Goal: Check status: Check status

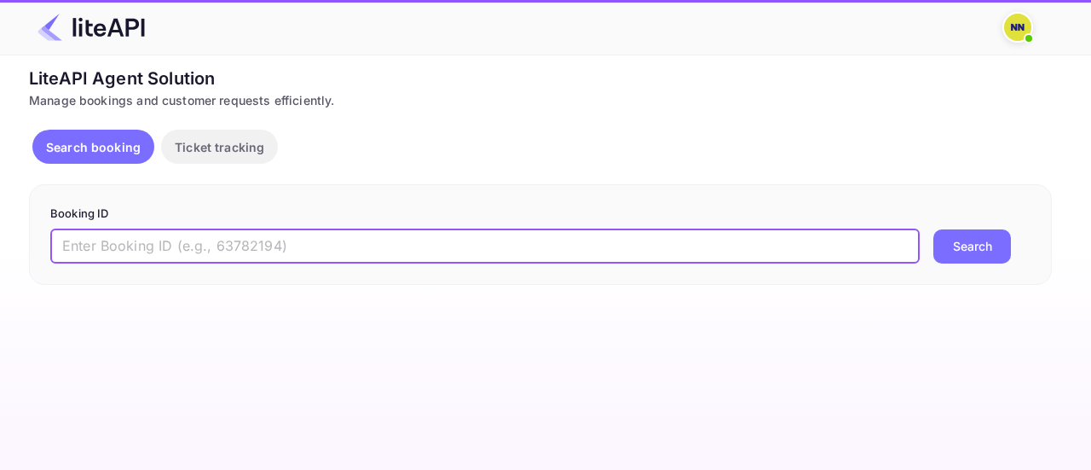
click at [194, 241] on input "text" at bounding box center [484, 246] width 869 height 34
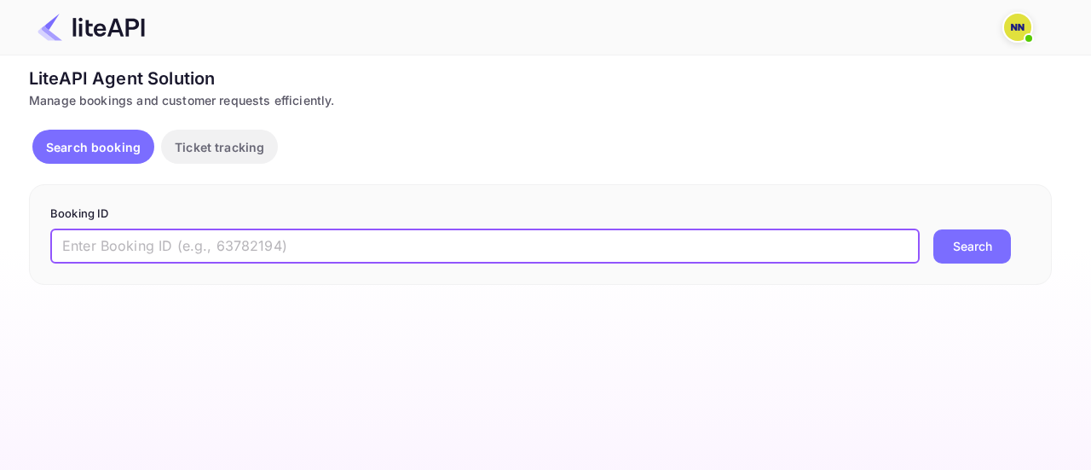
paste input "74YkY2Myg"
click at [933, 229] on button "Search" at bounding box center [972, 246] width 78 height 34
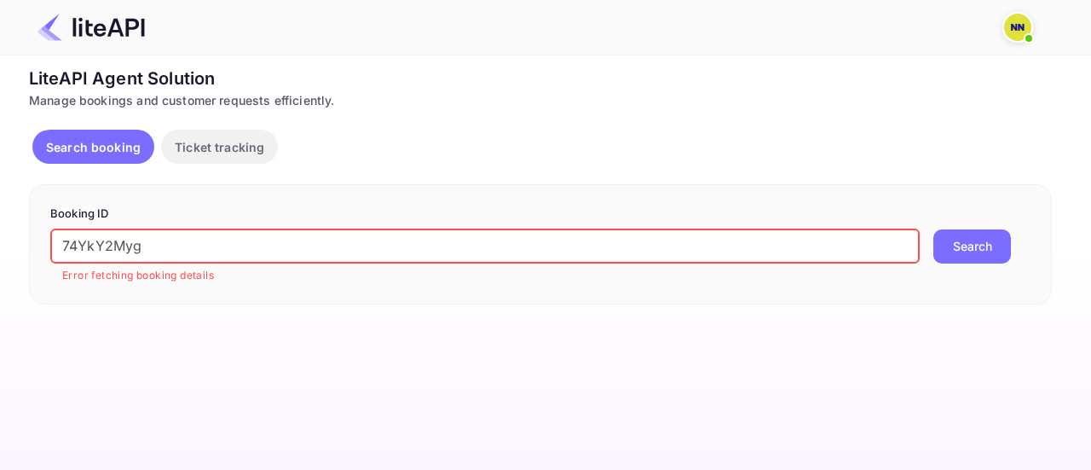
click at [969, 245] on button "Search" at bounding box center [972, 246] width 78 height 34
click at [392, 234] on input "74YkY2Myg" at bounding box center [484, 246] width 869 height 34
paste input "9008248"
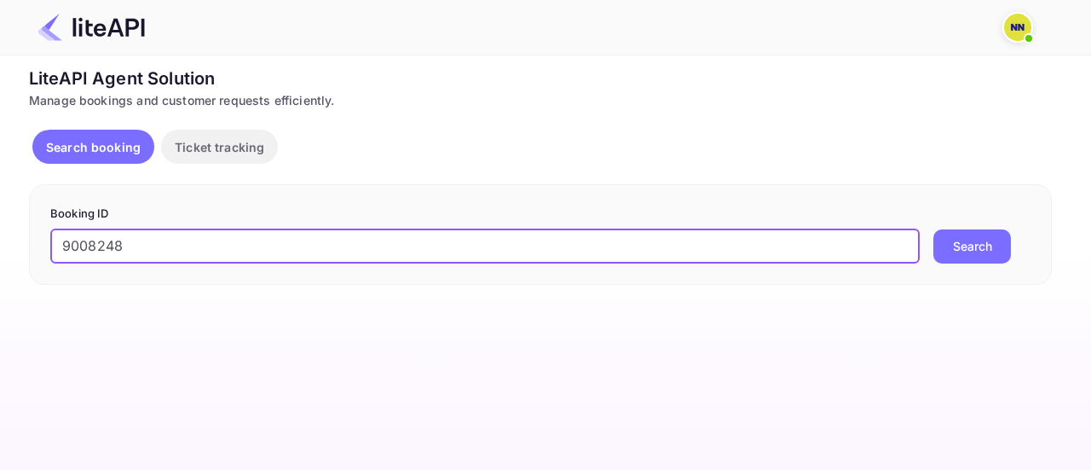
type input "9008248"
click at [933, 229] on button "Search" at bounding box center [972, 246] width 78 height 34
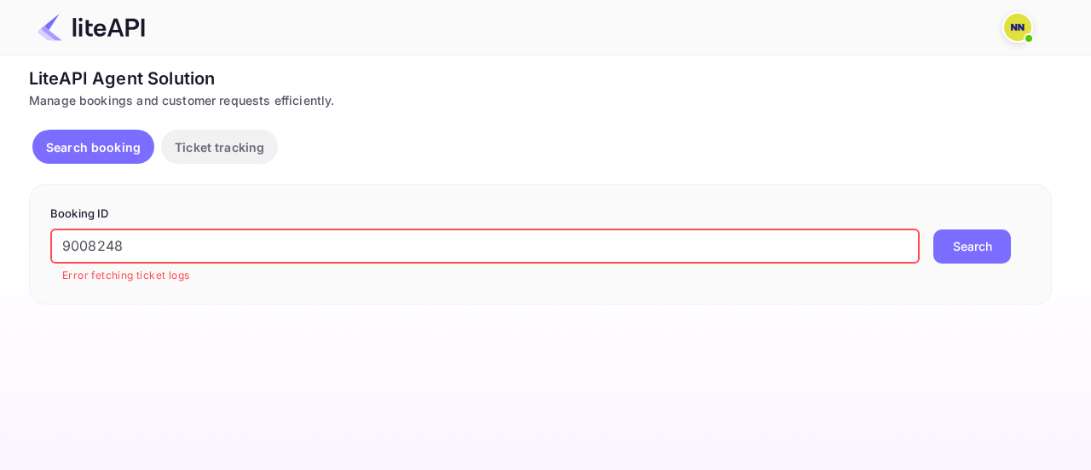
click at [1007, 30] on img at bounding box center [1017, 27] width 27 height 27
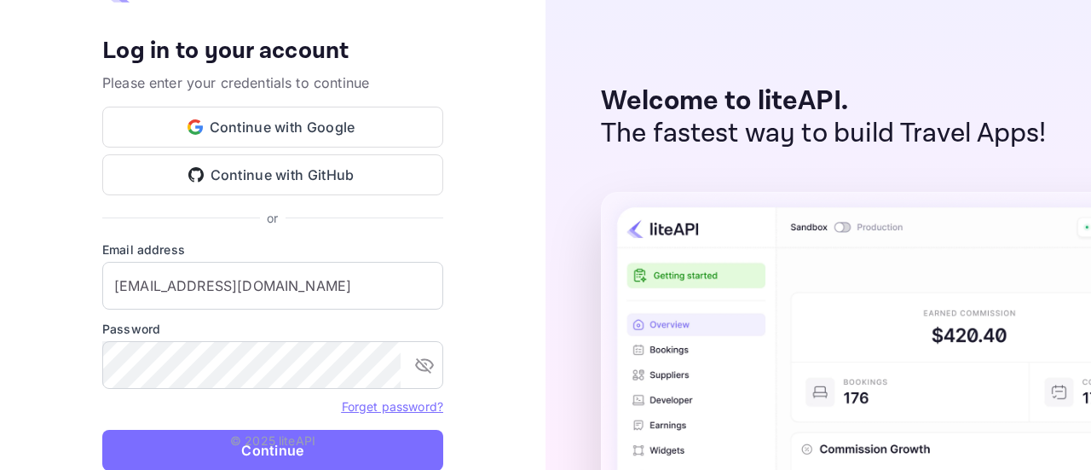
type input "zen.abddin@tbo.com"
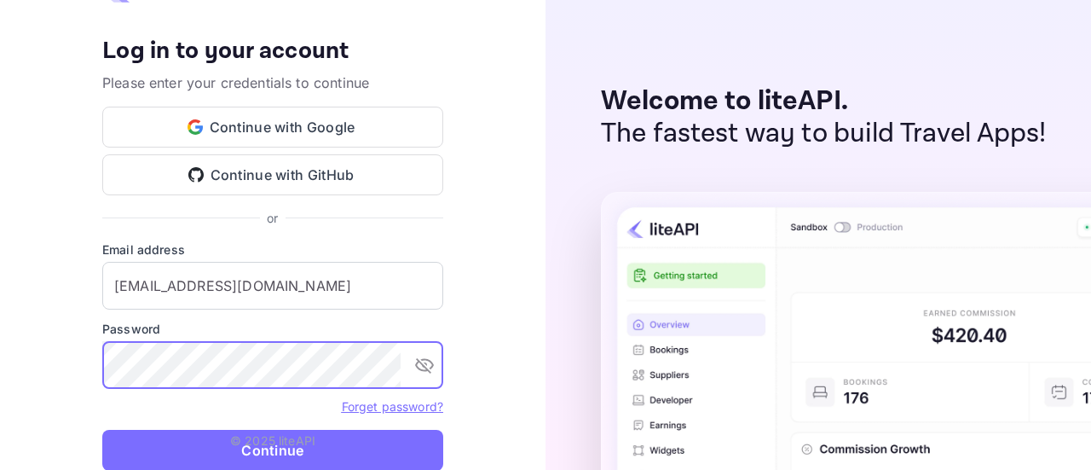
click at [257, 446] on p "© 2025 liteAPI" at bounding box center [272, 440] width 85 height 18
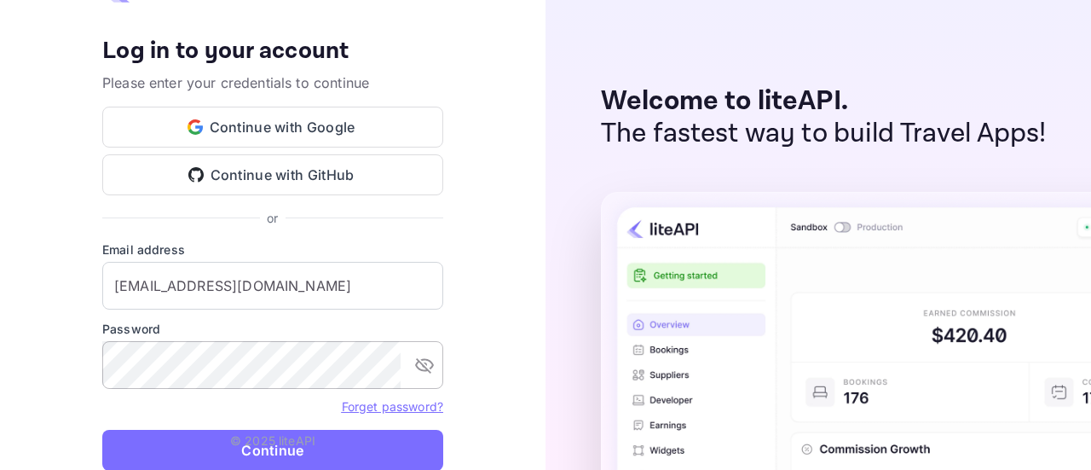
click at [423, 375] on icon "toggle password visibility" at bounding box center [424, 365] width 20 height 20
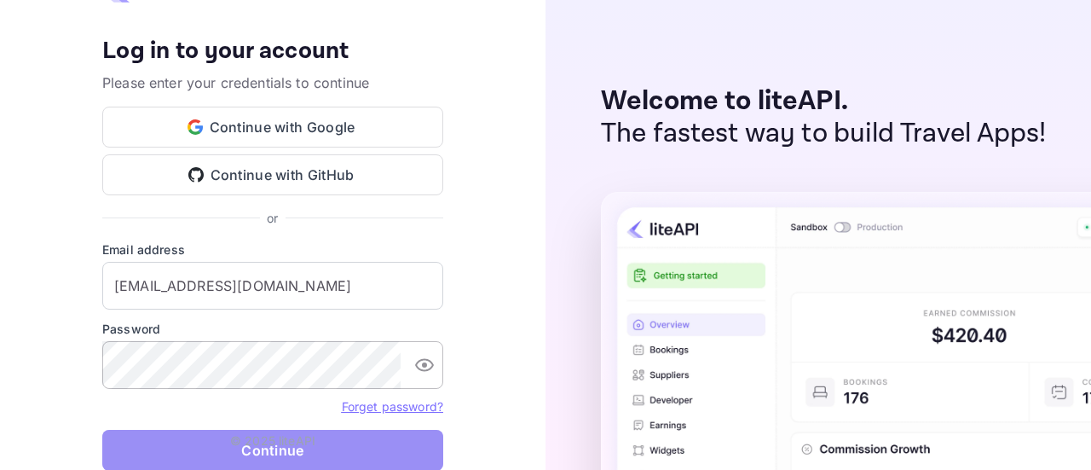
click at [271, 453] on button "Continue" at bounding box center [272, 450] width 341 height 41
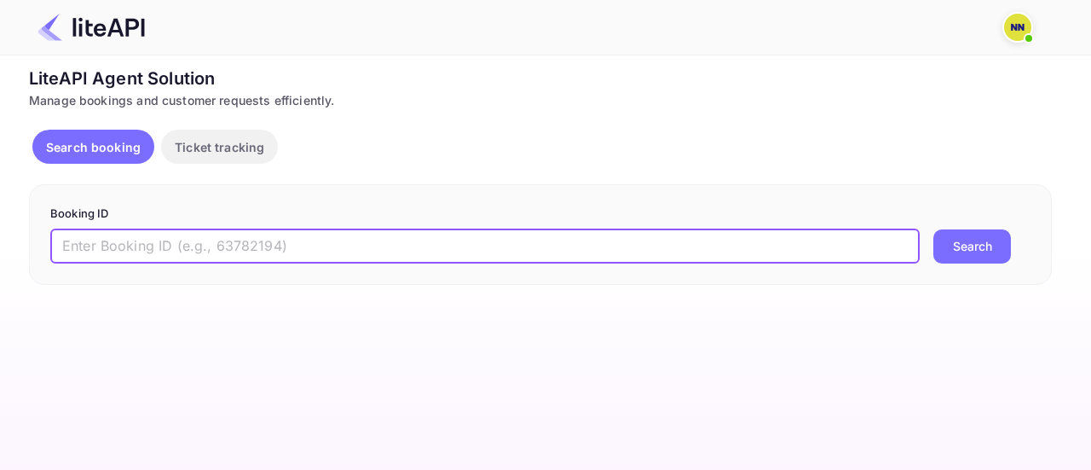
paste input "9008248"
type input "9008248"
click at [980, 245] on button "Search" at bounding box center [972, 246] width 78 height 34
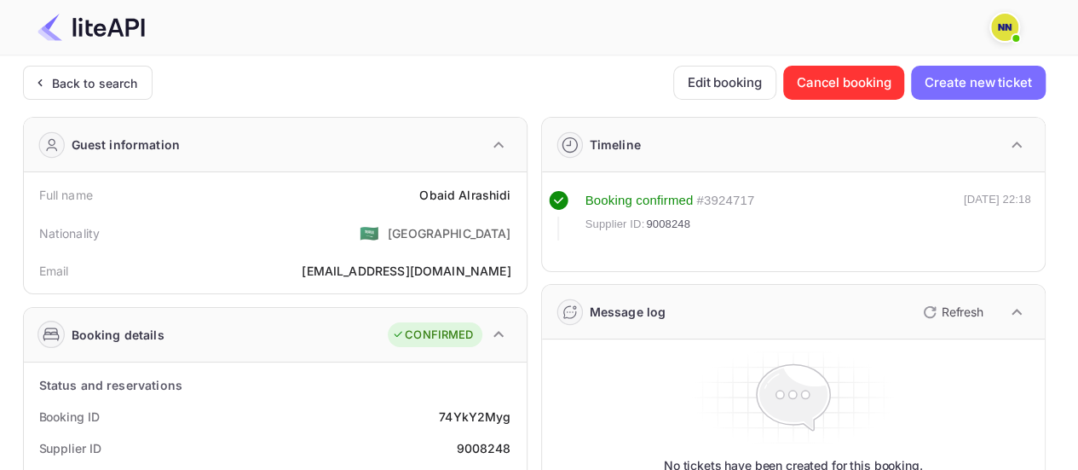
scroll to position [256, 0]
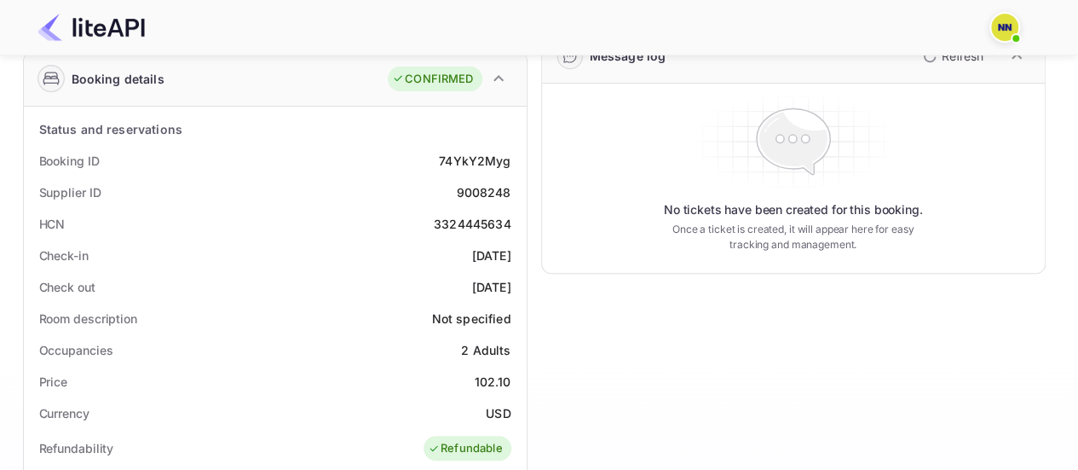
click at [455, 225] on div "3324445634" at bounding box center [473, 224] width 78 height 18
copy div "3324445634"
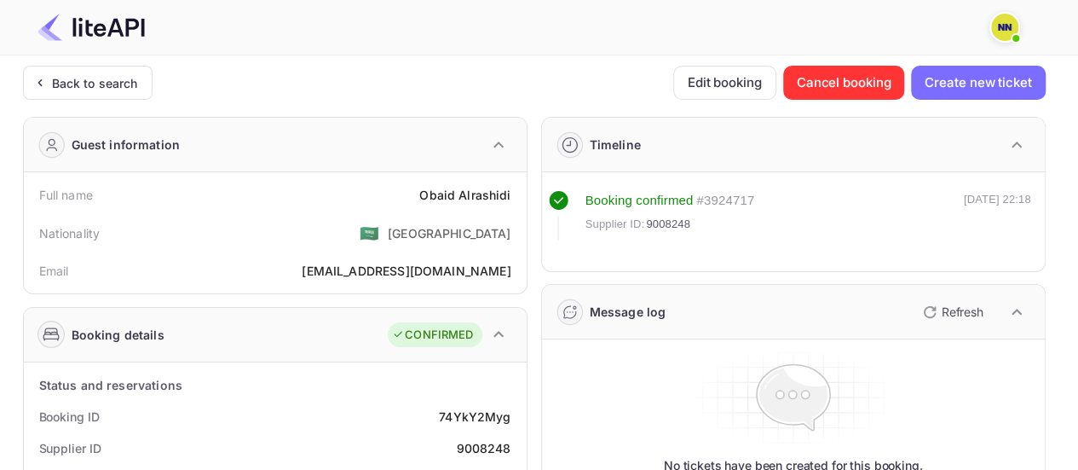
scroll to position [341, 0]
